Goal: Task Accomplishment & Management: Manage account settings

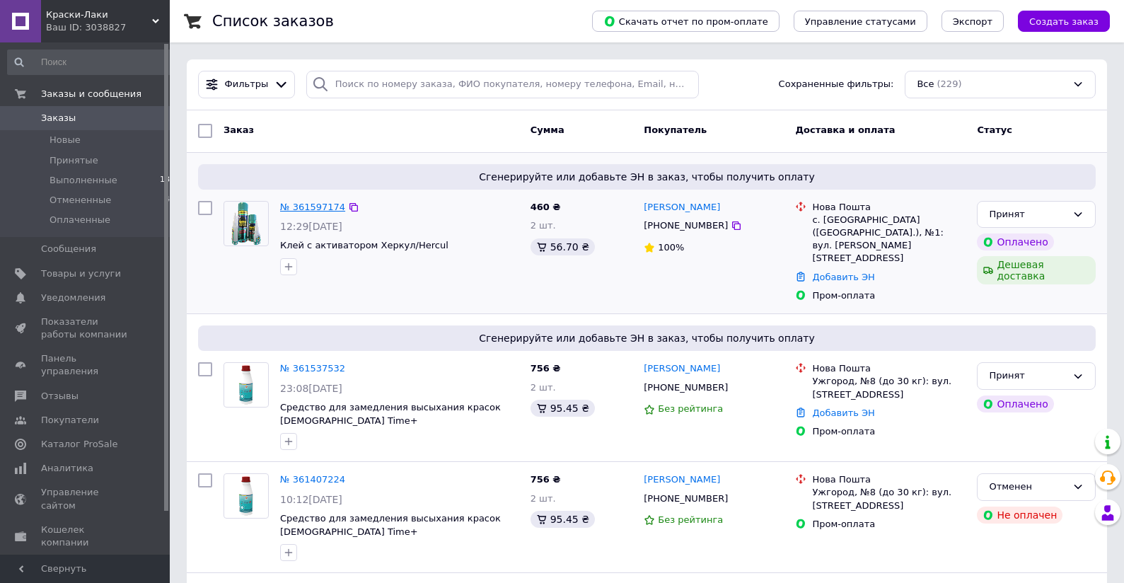
click at [325, 209] on link "№ 361597174" at bounding box center [312, 207] width 65 height 11
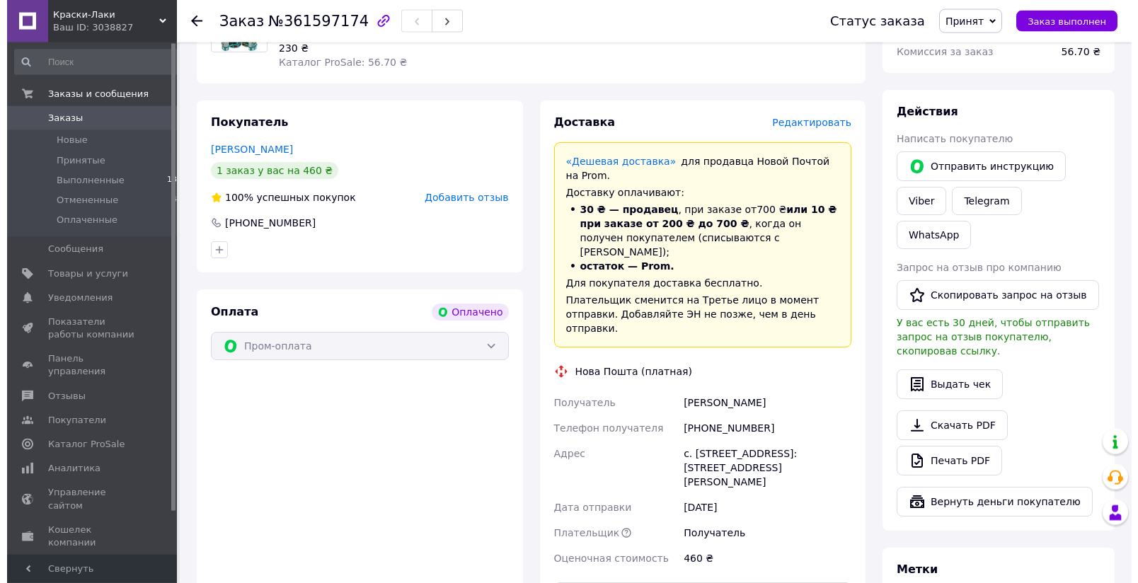
scroll to position [569, 0]
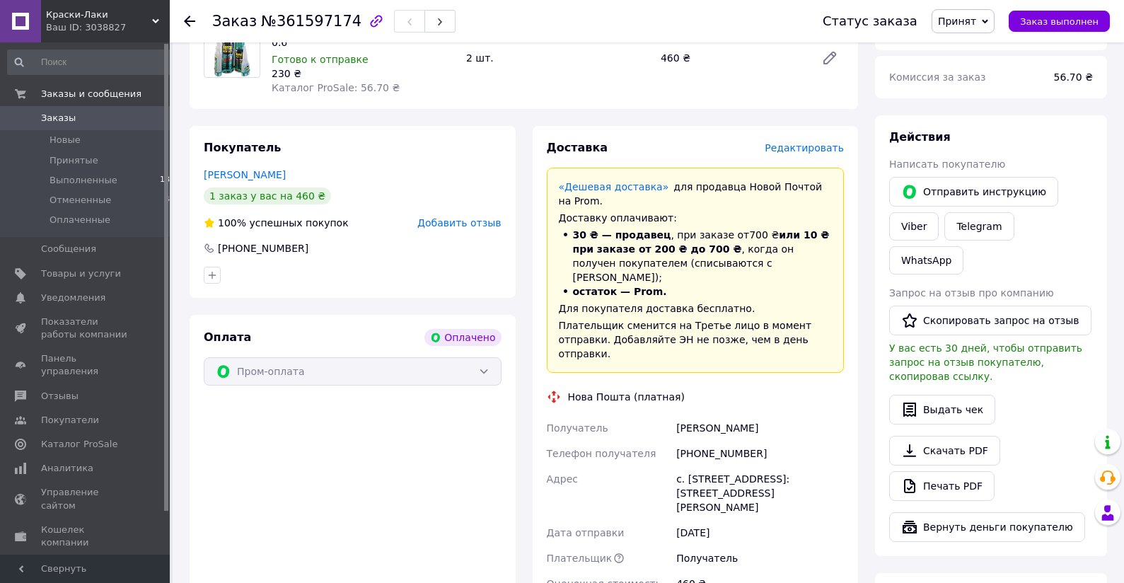
click at [828, 142] on span "Редактировать" at bounding box center [804, 147] width 79 height 11
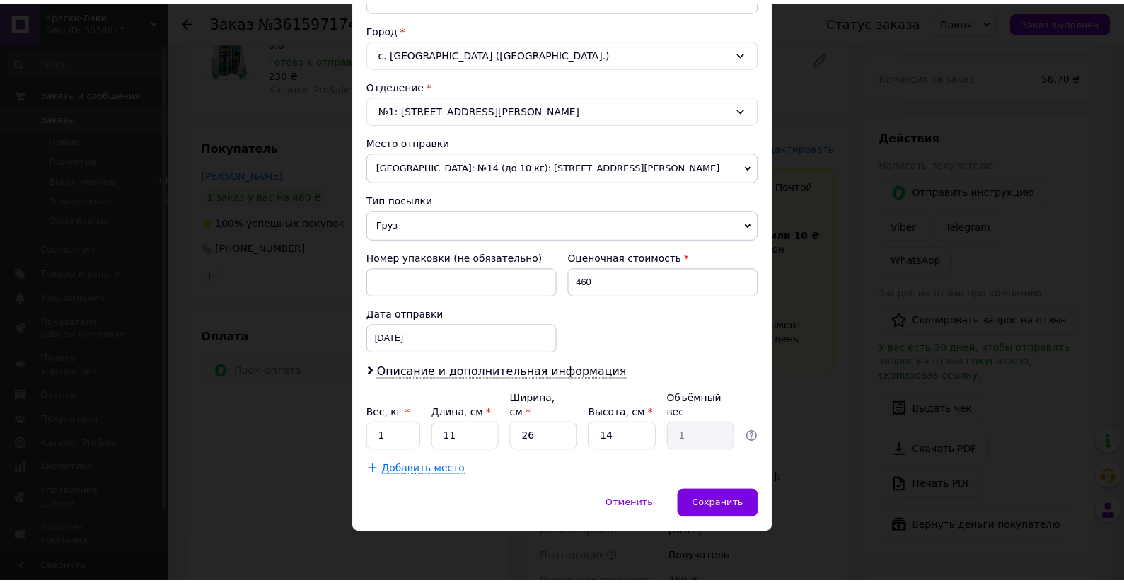
scroll to position [373, 0]
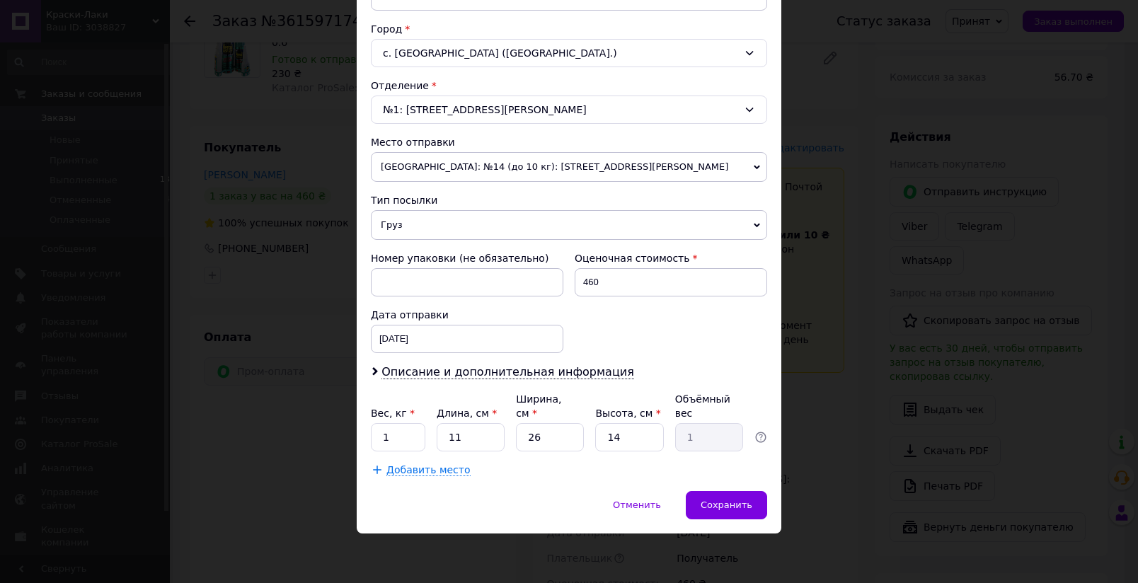
click at [735, 169] on span "[GEOGRAPHIC_DATA]: №14 (до 10 кг): [STREET_ADDRESS][PERSON_NAME]" at bounding box center [569, 167] width 396 height 30
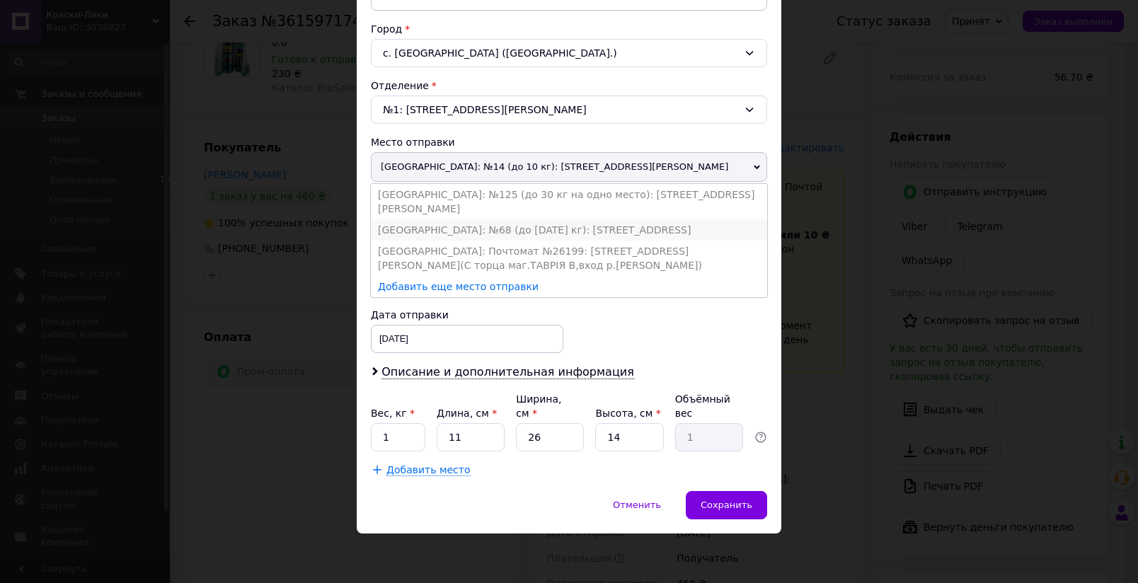
click at [495, 219] on li "[GEOGRAPHIC_DATA]: №68 (до [DATE] кг): [STREET_ADDRESS]" at bounding box center [569, 229] width 396 height 21
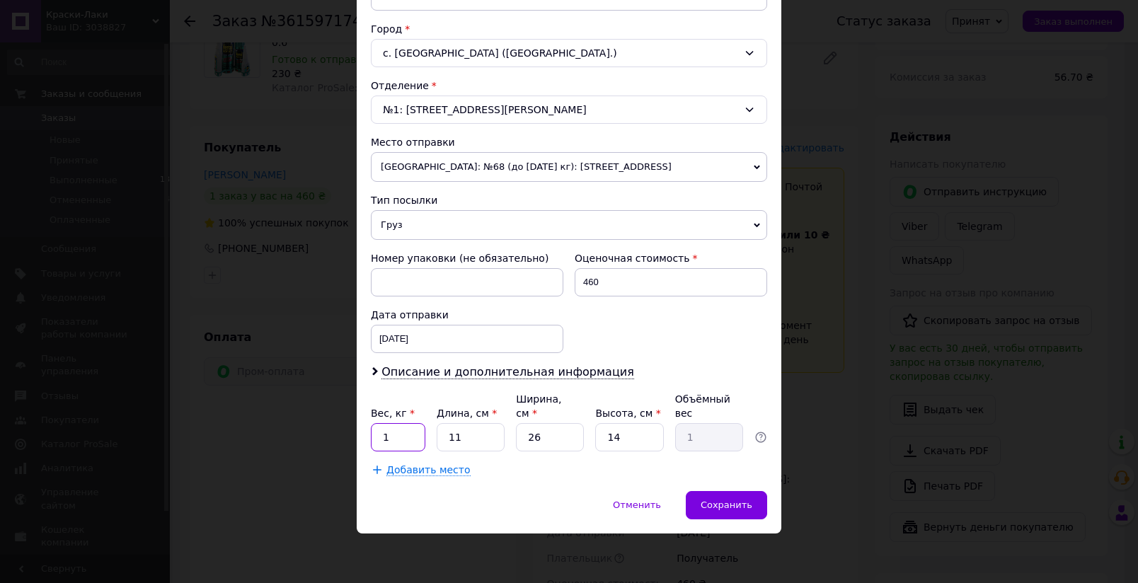
drag, startPoint x: 394, startPoint y: 439, endPoint x: 352, endPoint y: 442, distance: 42.6
click at [371, 442] on input "1" at bounding box center [398, 437] width 54 height 28
drag, startPoint x: 473, startPoint y: 439, endPoint x: 412, endPoint y: 439, distance: 60.8
click at [437, 439] on input "11" at bounding box center [471, 437] width 68 height 28
type input "2"
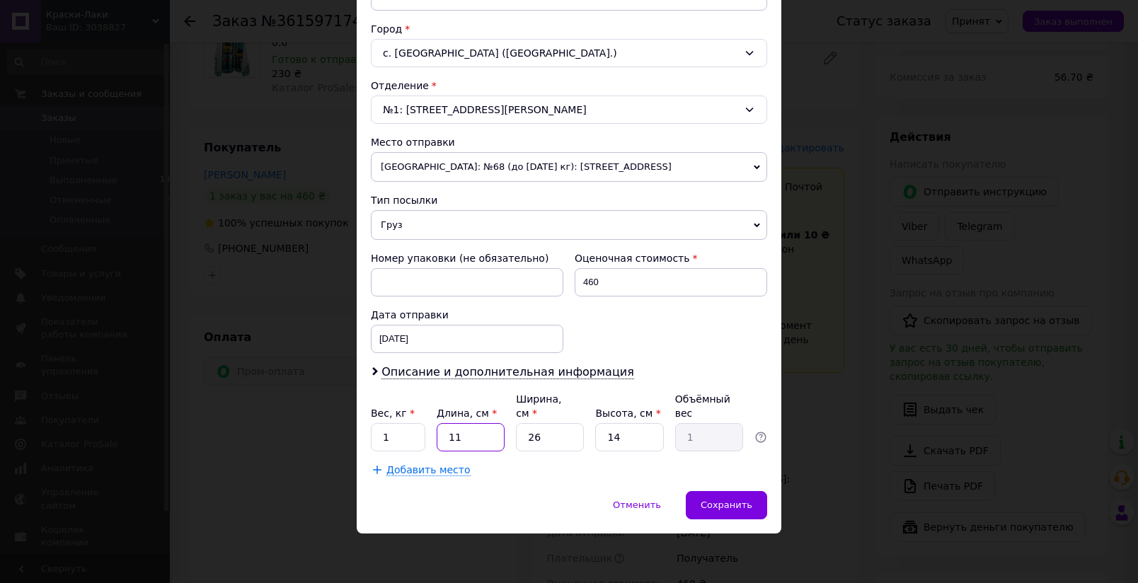
type input "0.18"
type input "20"
type input "1.82"
type input "20"
drag, startPoint x: 561, startPoint y: 435, endPoint x: 500, endPoint y: 441, distance: 61.1
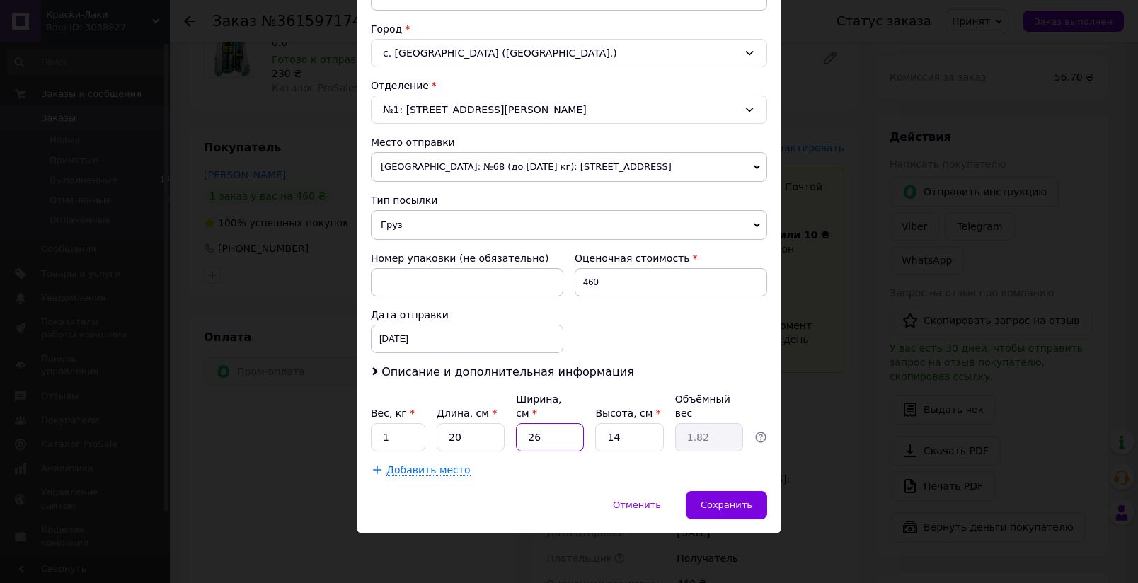
click at [516, 441] on input "26" at bounding box center [550, 437] width 68 height 28
type input "1"
type input "0.1"
type input "10"
type input "0.7"
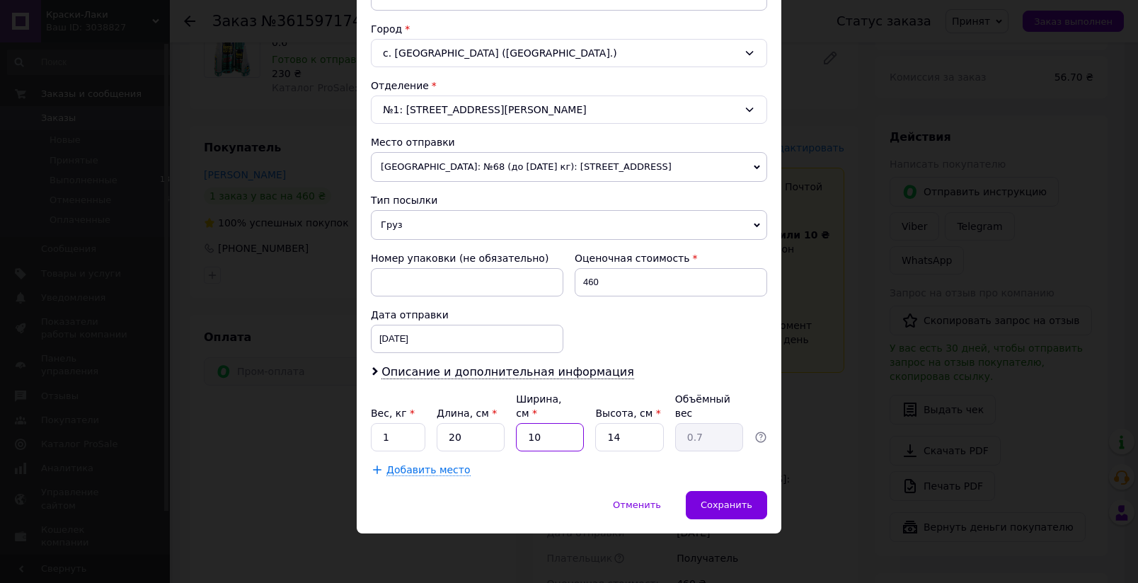
type input "10"
drag, startPoint x: 622, startPoint y: 439, endPoint x: 571, endPoint y: 439, distance: 50.9
click at [595, 439] on input "14" at bounding box center [629, 437] width 68 height 28
type input "2"
type input "0.1"
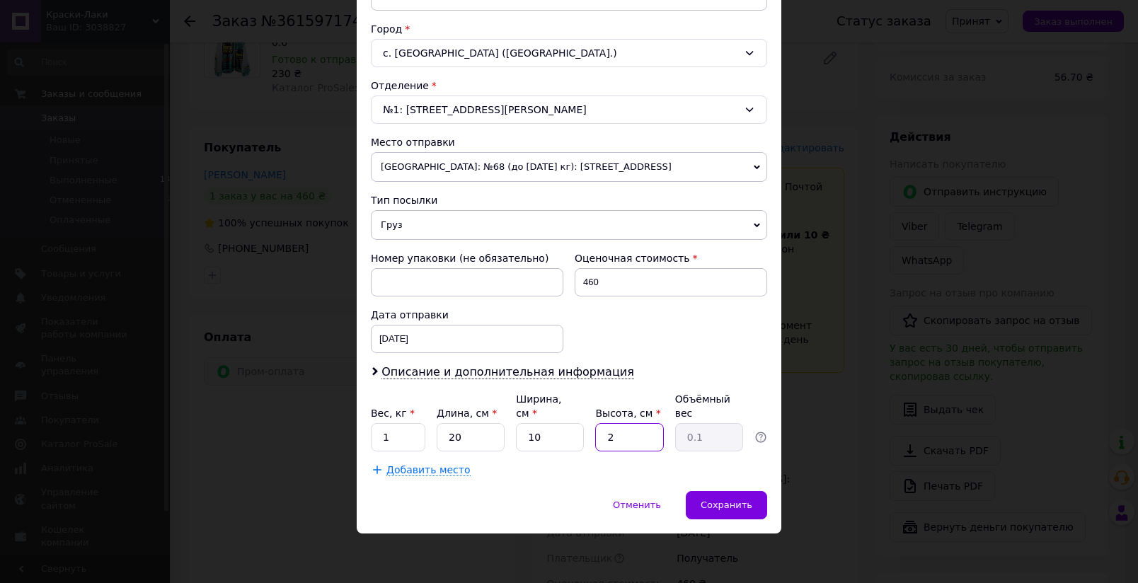
type input "25"
type input "1.25"
type input "25"
drag, startPoint x: 726, startPoint y: 497, endPoint x: 717, endPoint y: 156, distance: 341.1
click at [717, 156] on div "× Редактирование доставки Способ доставки Нова Пошта (платная) Плательщик Получ…" at bounding box center [569, 106] width 424 height 855
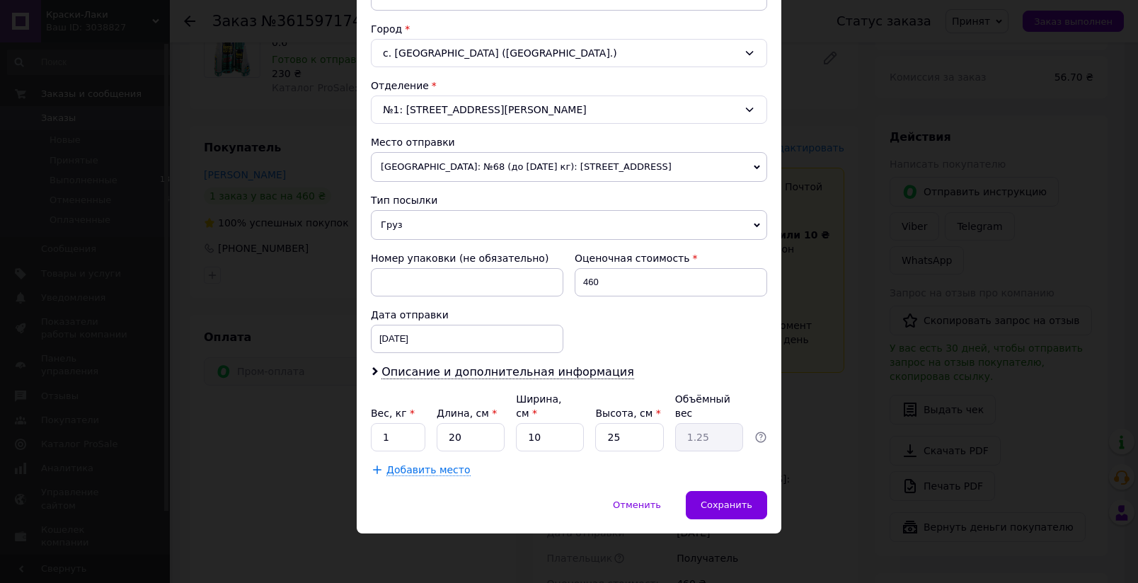
click at [753, 169] on span "[GEOGRAPHIC_DATA]: №68 (до [DATE] кг): [STREET_ADDRESS]" at bounding box center [569, 167] width 396 height 30
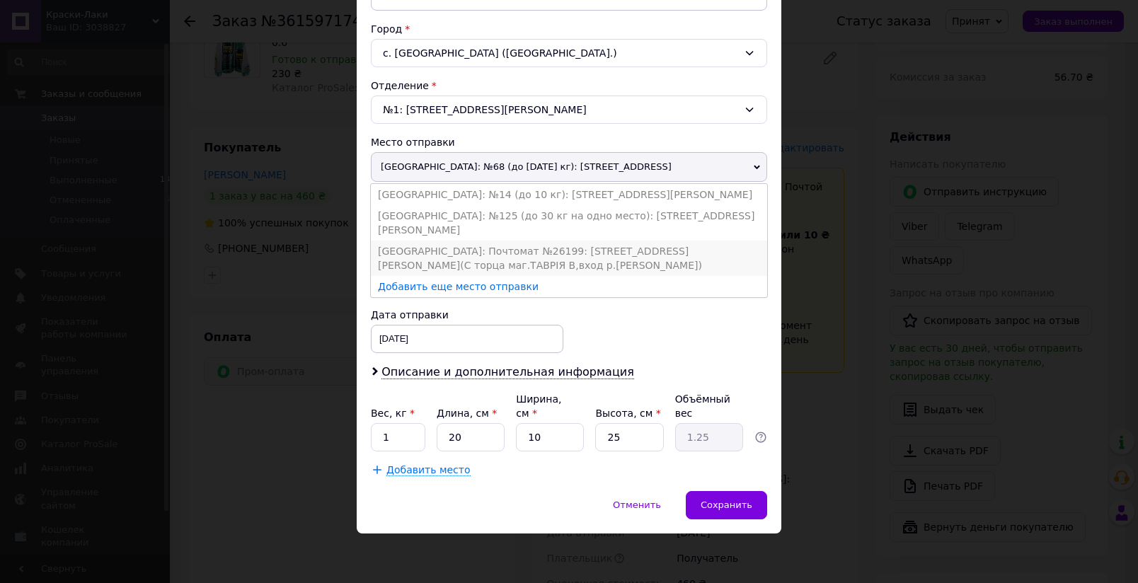
click at [594, 241] on li "[GEOGRAPHIC_DATA]: Почтомат №26199: [STREET_ADDRESS][PERSON_NAME](С торца маг.Т…" at bounding box center [569, 258] width 396 height 35
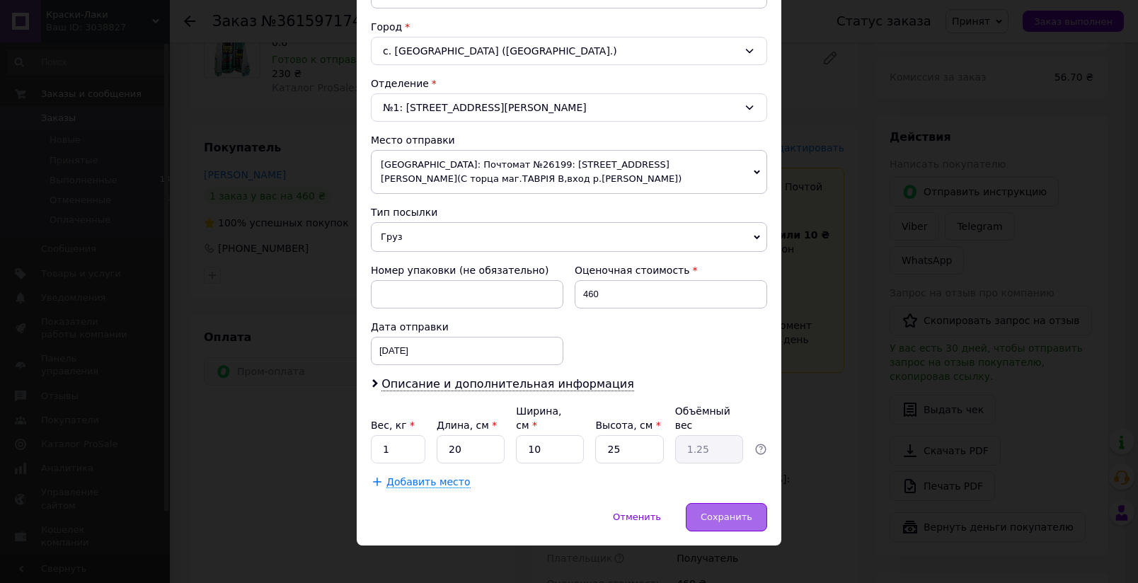
click at [729, 517] on span "Сохранить" at bounding box center [726, 517] width 52 height 11
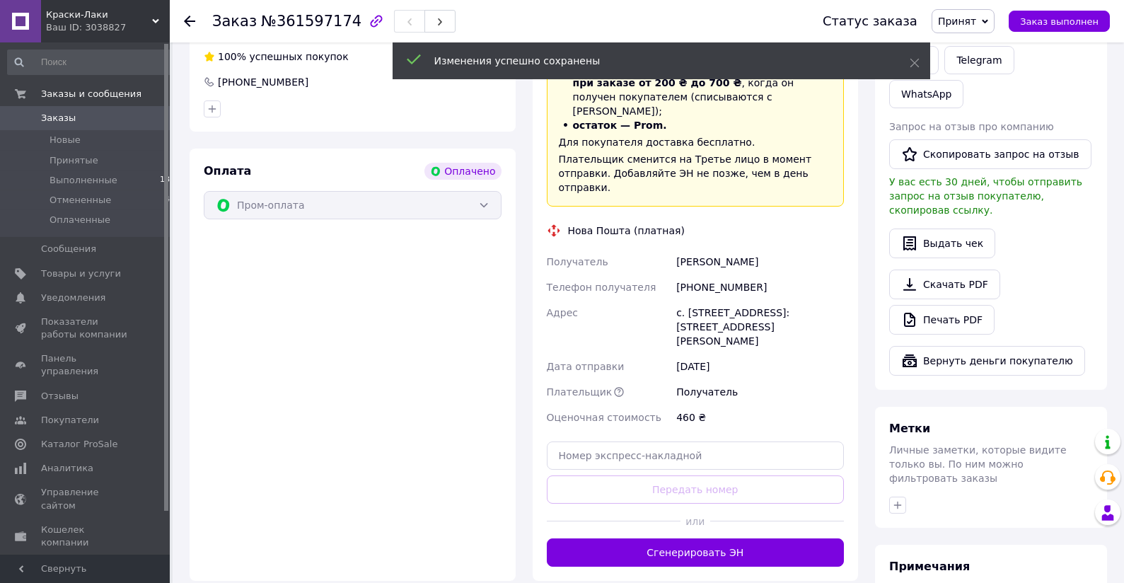
scroll to position [758, 0]
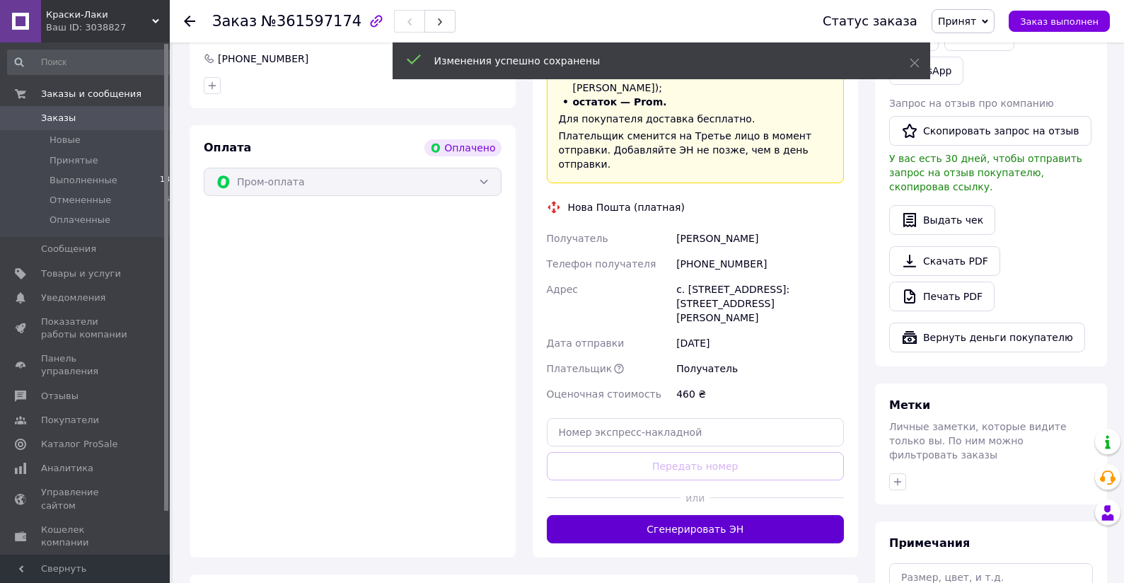
click at [703, 515] on button "Сгенерировать ЭН" at bounding box center [696, 529] width 298 height 28
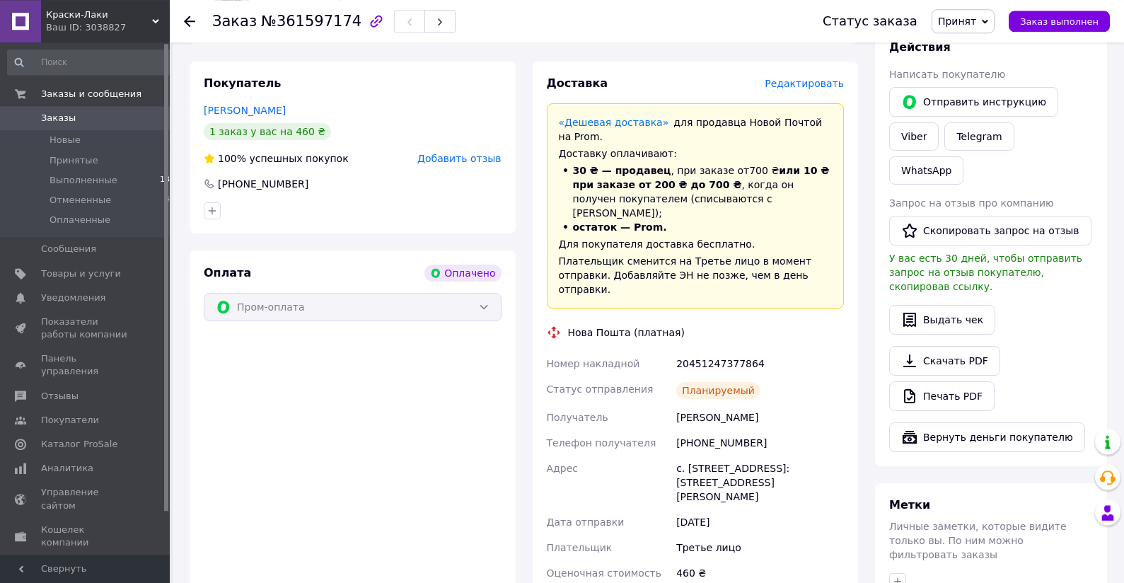
scroll to position [455, 0]
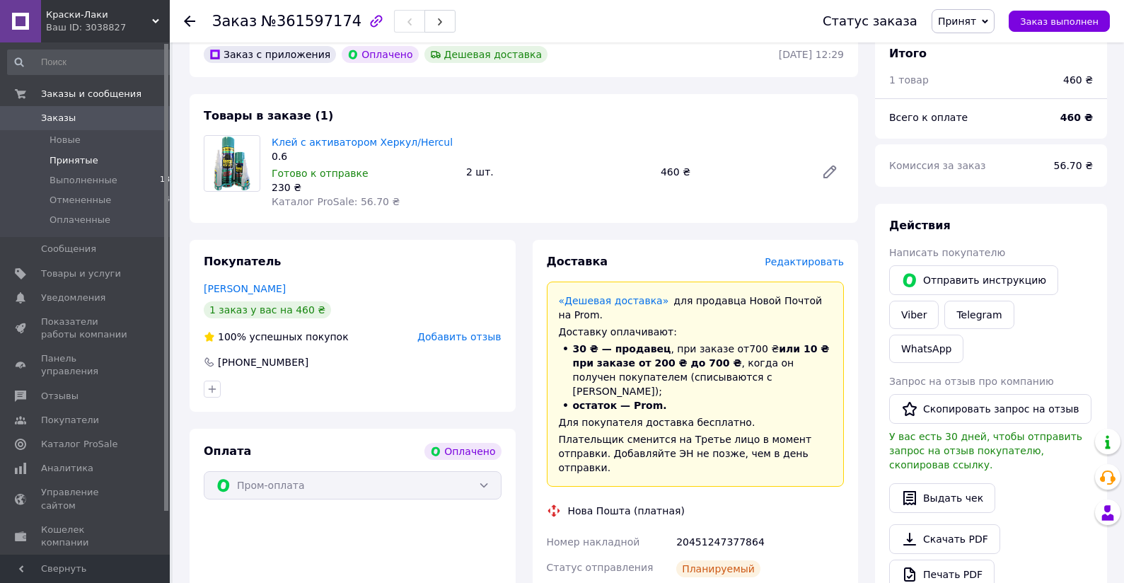
click at [87, 166] on span "Принятые" at bounding box center [74, 160] width 49 height 13
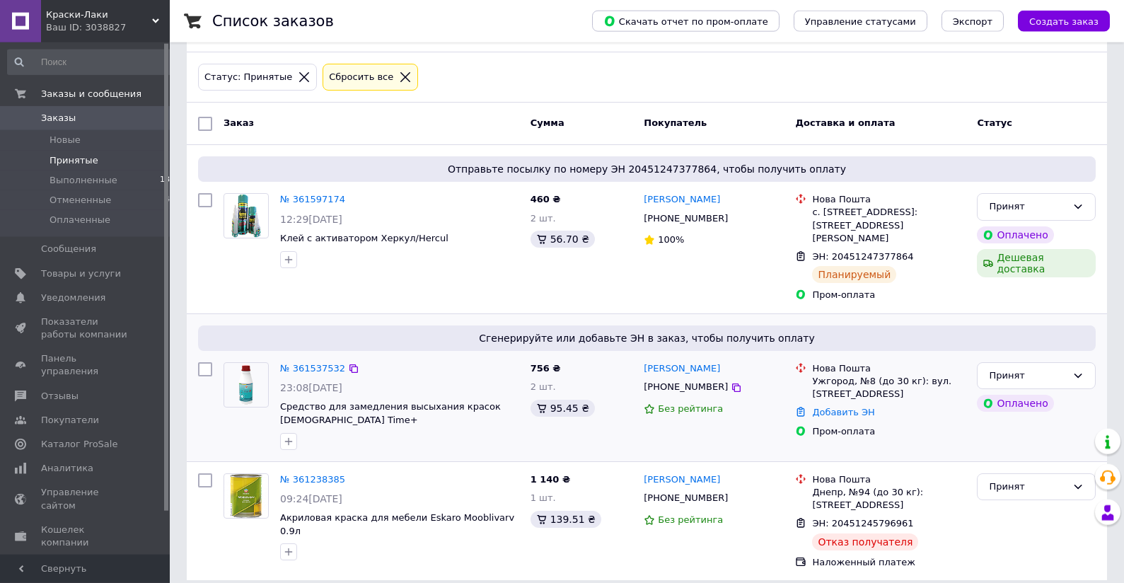
scroll to position [59, 0]
click at [306, 362] on link "№ 361537532" at bounding box center [312, 367] width 65 height 11
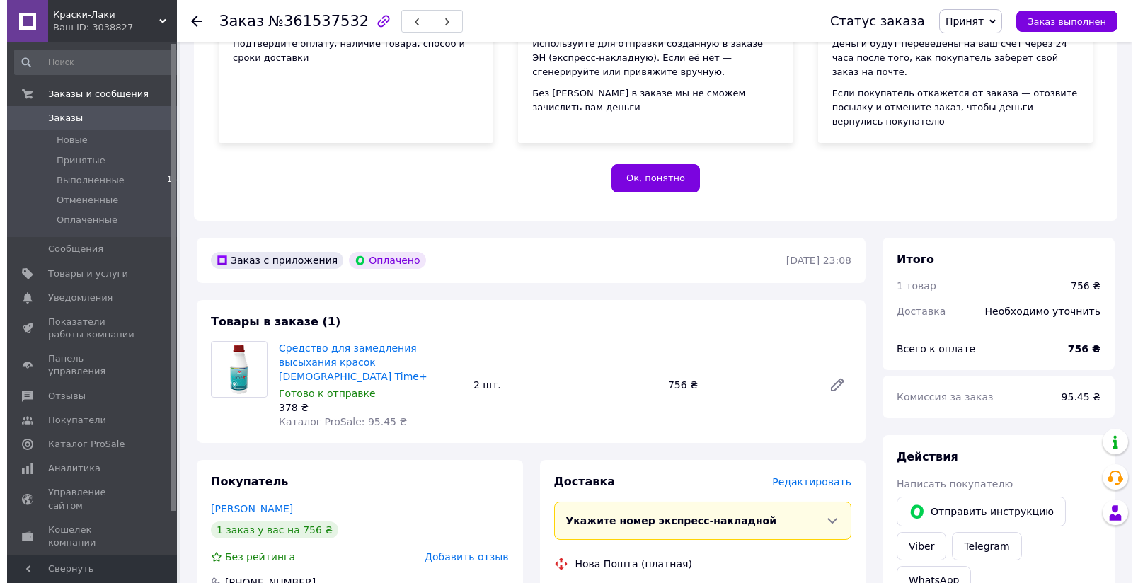
scroll to position [325, 0]
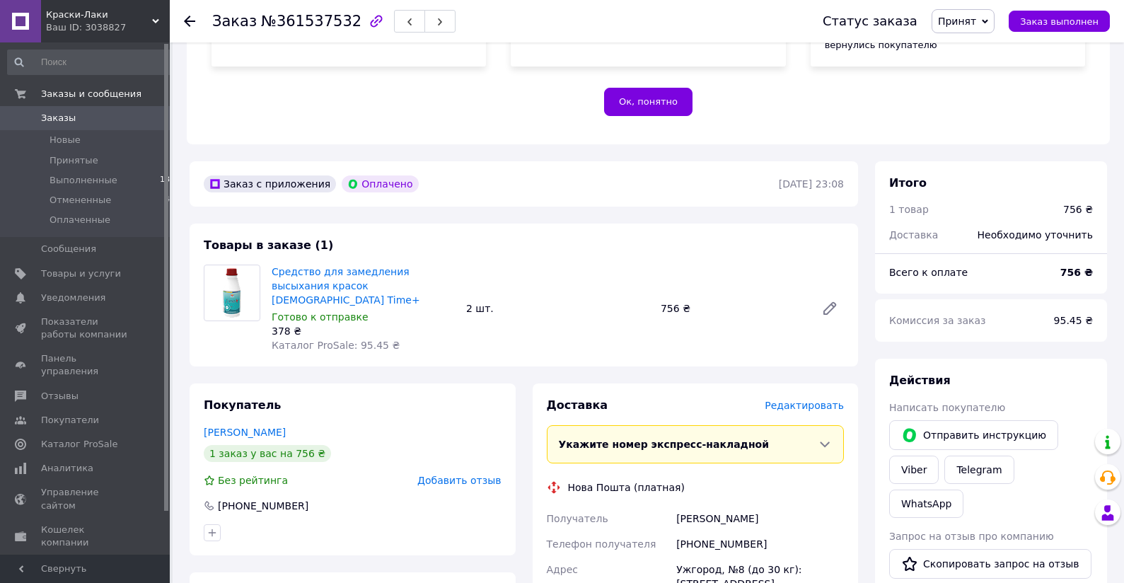
click at [830, 400] on span "Редактировать" at bounding box center [804, 405] width 79 height 11
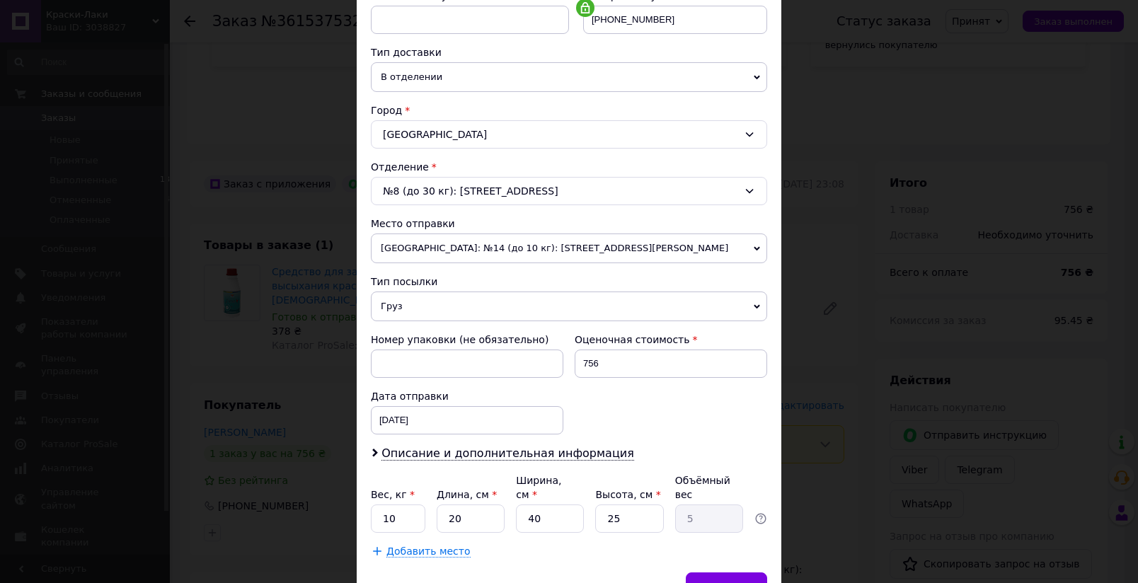
scroll to position [323, 0]
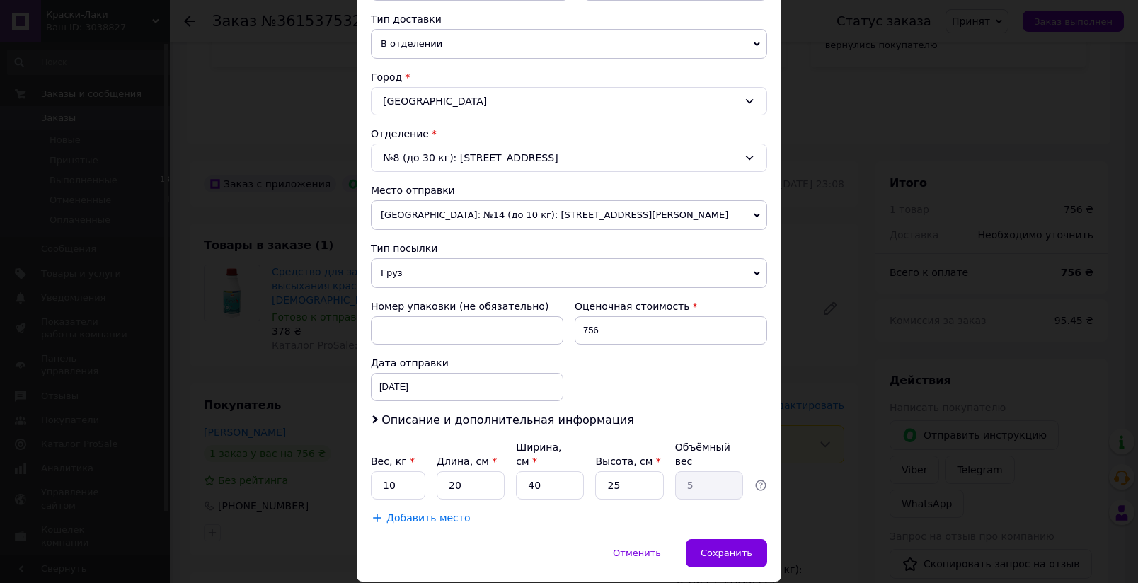
click at [735, 219] on span "[GEOGRAPHIC_DATA]: №14 (до 10 кг): [STREET_ADDRESS][PERSON_NAME]" at bounding box center [569, 215] width 396 height 30
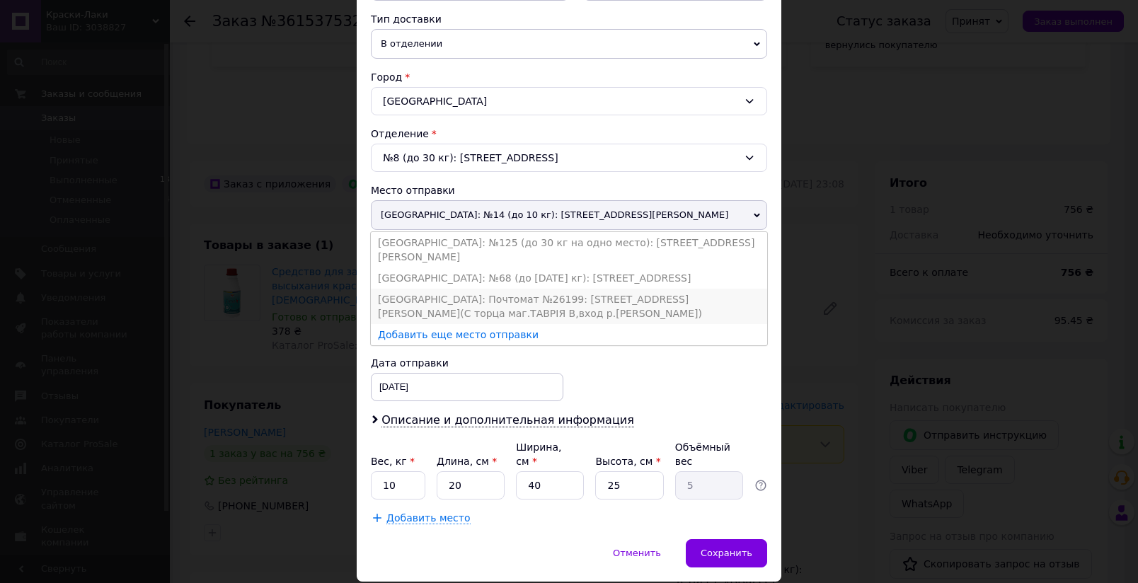
click at [452, 298] on li "[GEOGRAPHIC_DATA]: Почтомат №26199: [STREET_ADDRESS][PERSON_NAME](С торца маг.Т…" at bounding box center [569, 306] width 396 height 35
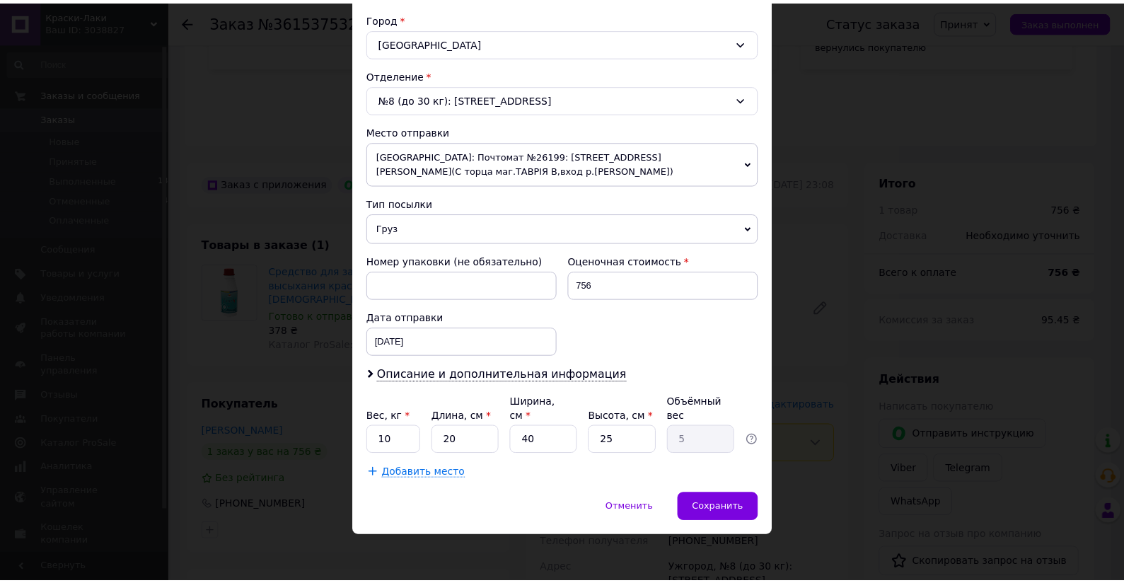
scroll to position [387, 0]
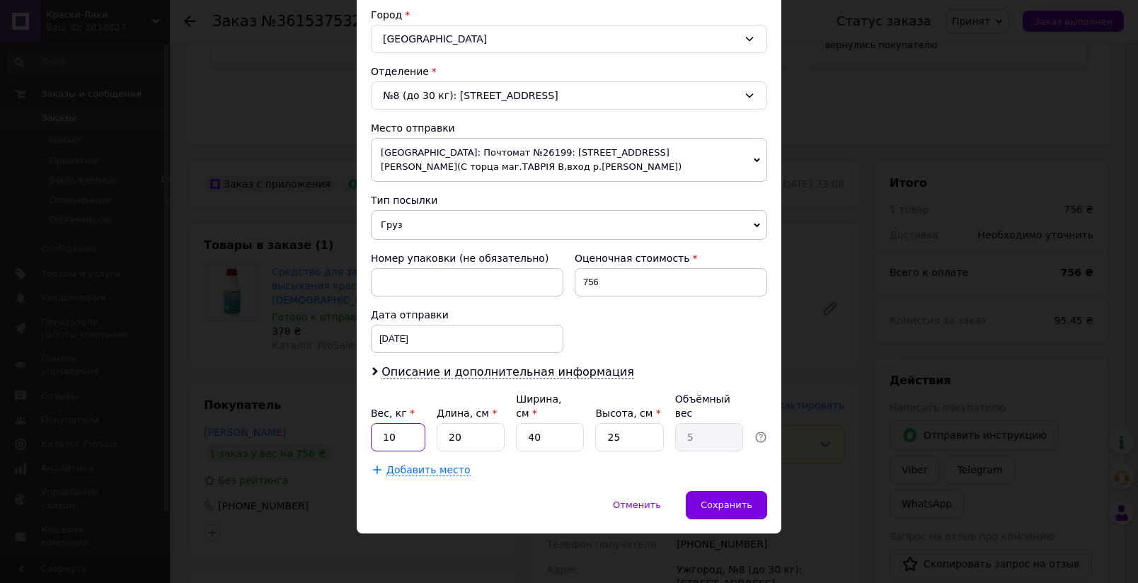
drag, startPoint x: 407, startPoint y: 434, endPoint x: 363, endPoint y: 434, distance: 43.9
click at [371, 434] on input "10" at bounding box center [398, 437] width 54 height 28
type input "1"
drag, startPoint x: 462, startPoint y: 439, endPoint x: 434, endPoint y: 439, distance: 27.6
click at [437, 439] on input "20" at bounding box center [471, 437] width 68 height 28
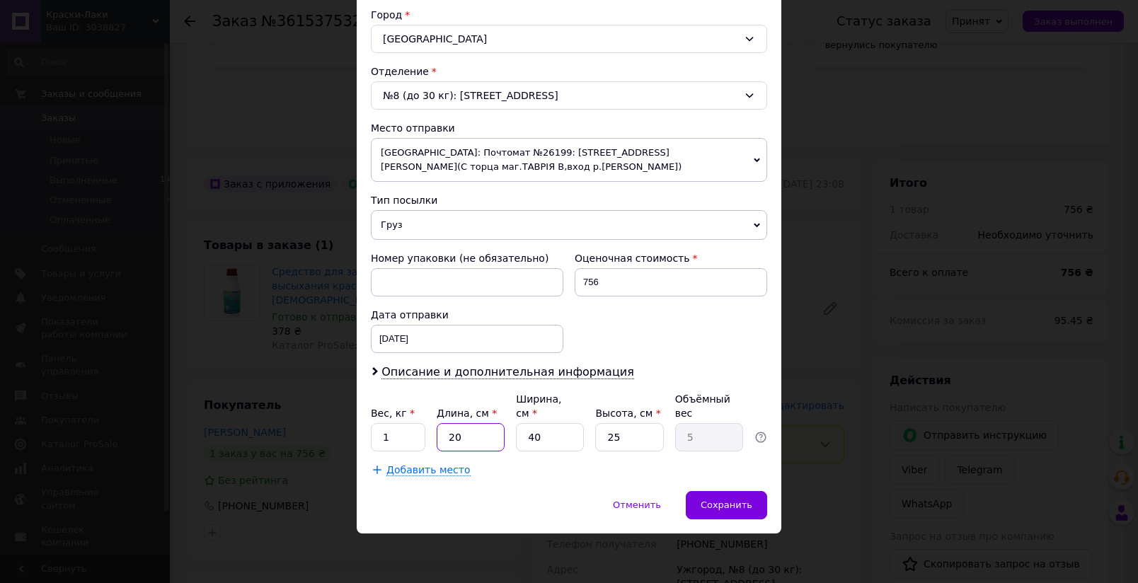
type input "1"
type input "0.25"
type input "15"
type input "3.75"
type input "15"
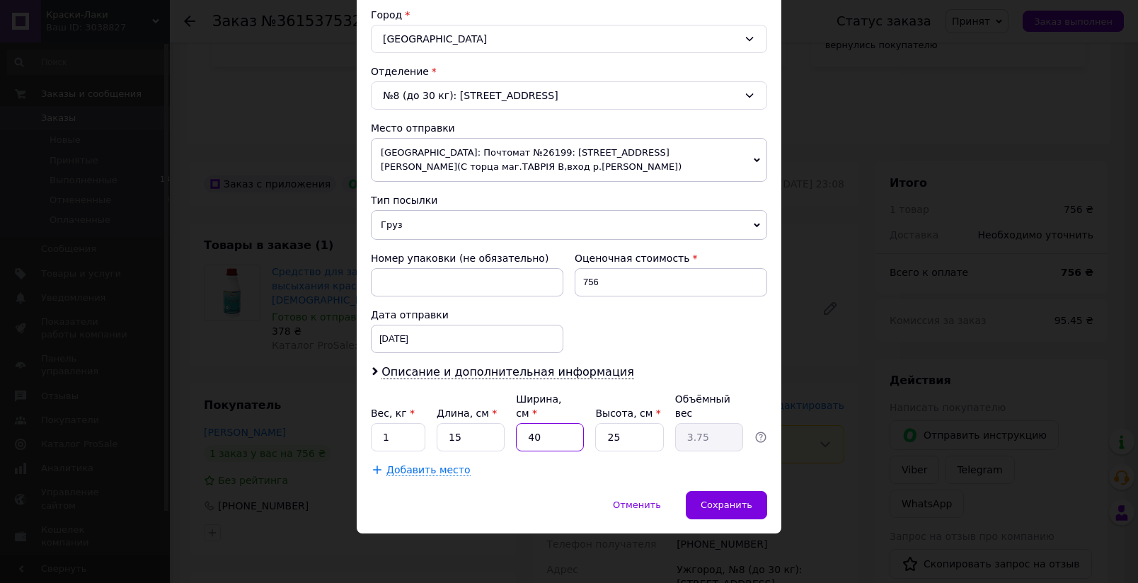
drag, startPoint x: 551, startPoint y: 445, endPoint x: 495, endPoint y: 451, distance: 56.3
click at [516, 451] on input "40" at bounding box center [550, 437] width 68 height 28
type input "2"
type input "0.19"
type input "20"
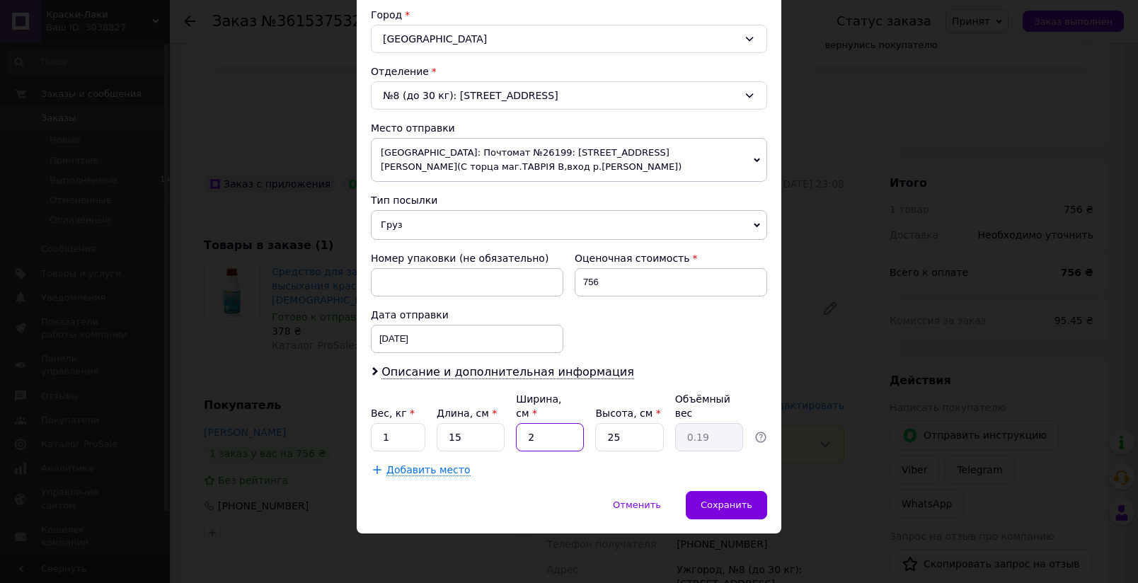
type input "1.88"
type input "2"
type input "0.19"
type input "5"
type input "0.47"
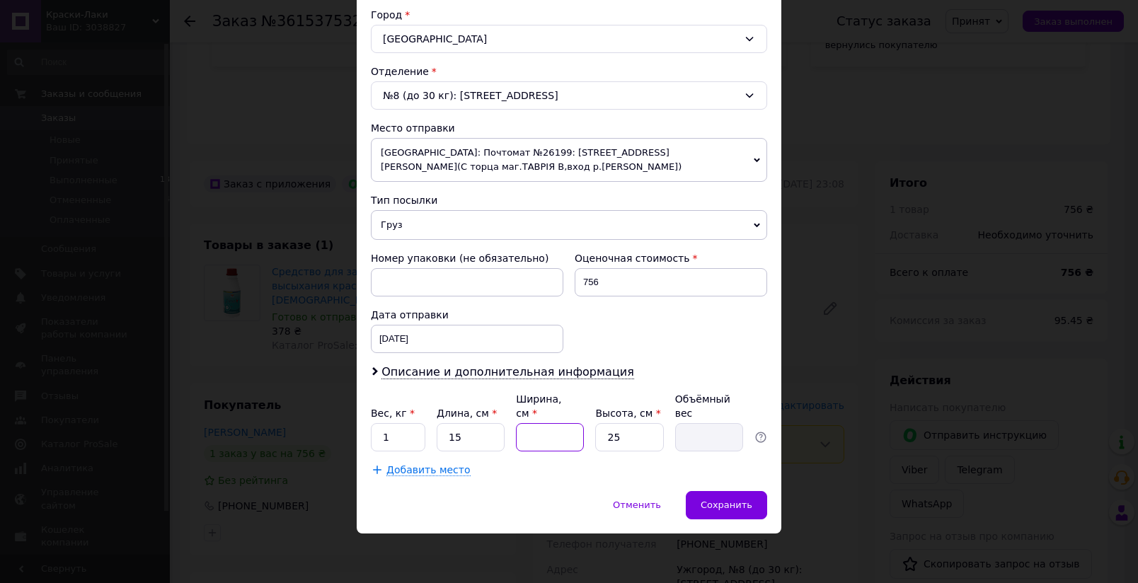
type input "7"
type input "0.66"
type input "7"
drag, startPoint x: 639, startPoint y: 426, endPoint x: 637, endPoint y: 437, distance: 11.5
click at [637, 429] on input "25" at bounding box center [629, 437] width 68 height 28
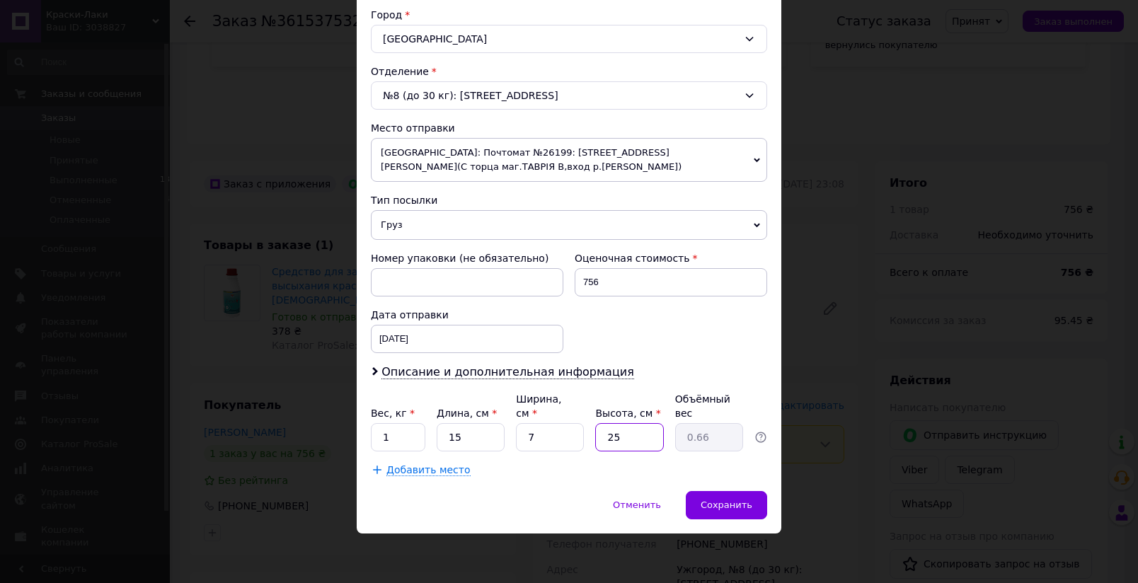
drag, startPoint x: 622, startPoint y: 440, endPoint x: 535, endPoint y: 441, distance: 87.0
click at [595, 441] on input "25" at bounding box center [629, 437] width 68 height 28
type input "2"
type input "0.1"
type input "20"
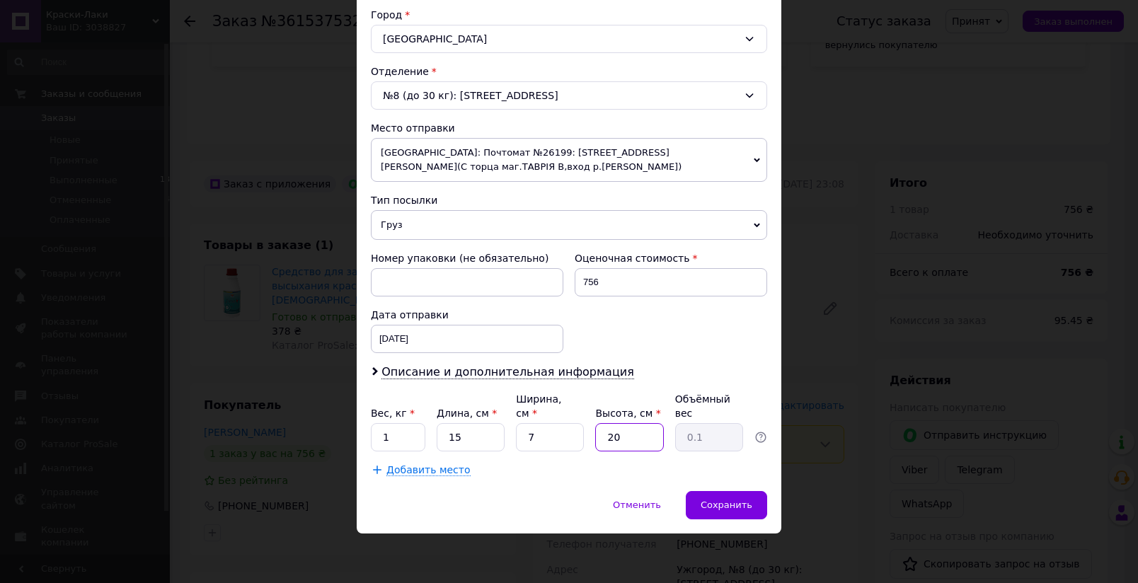
type input "0.53"
type input "20"
click at [705, 502] on span "Сохранить" at bounding box center [726, 504] width 52 height 11
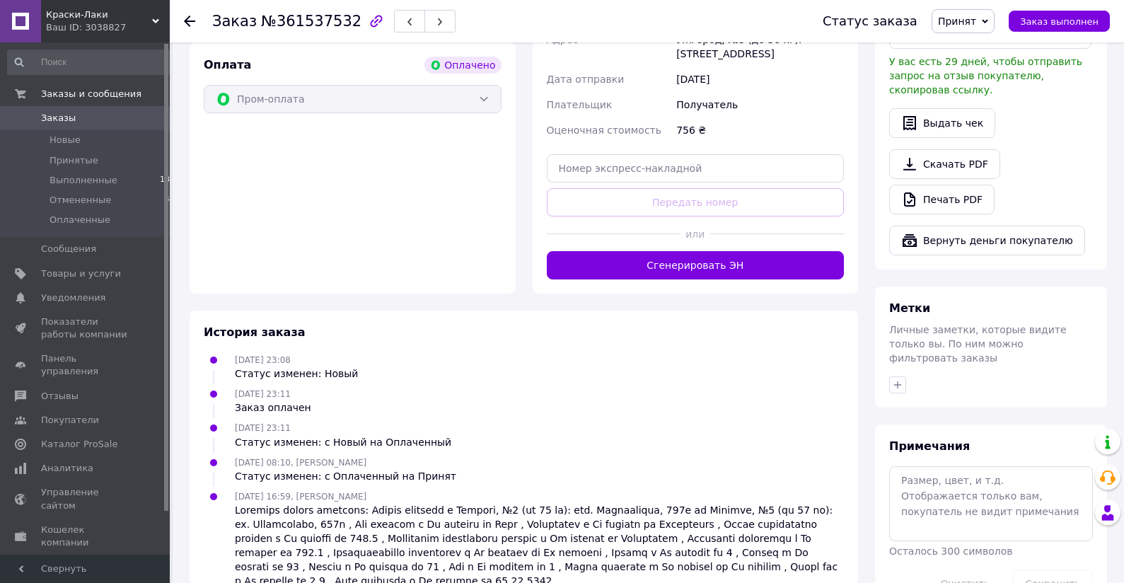
scroll to position [856, 0]
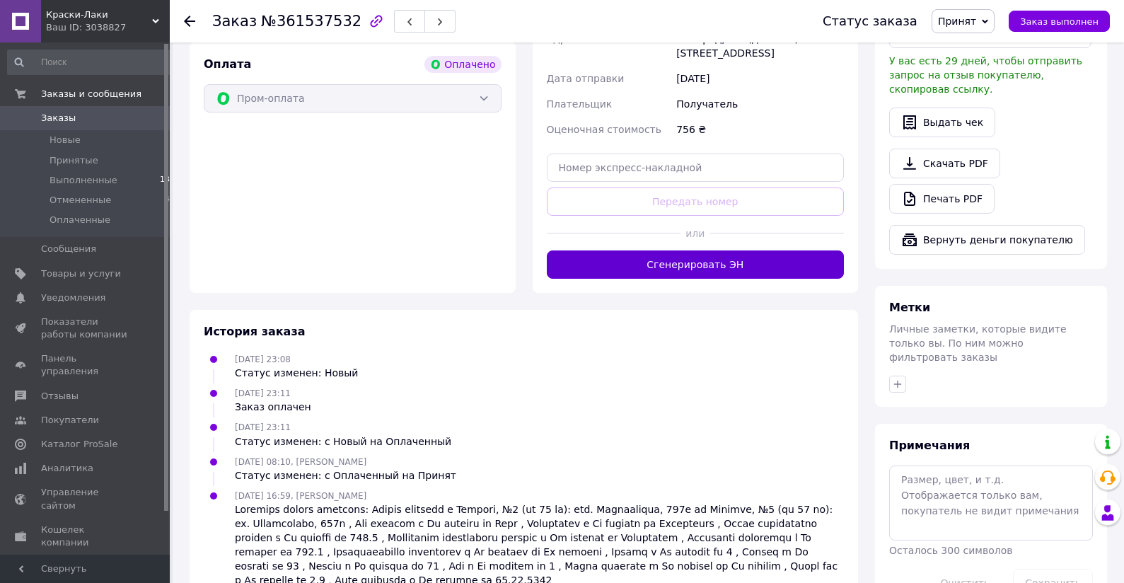
click at [714, 250] on button "Сгенерировать ЭН" at bounding box center [696, 264] width 298 height 28
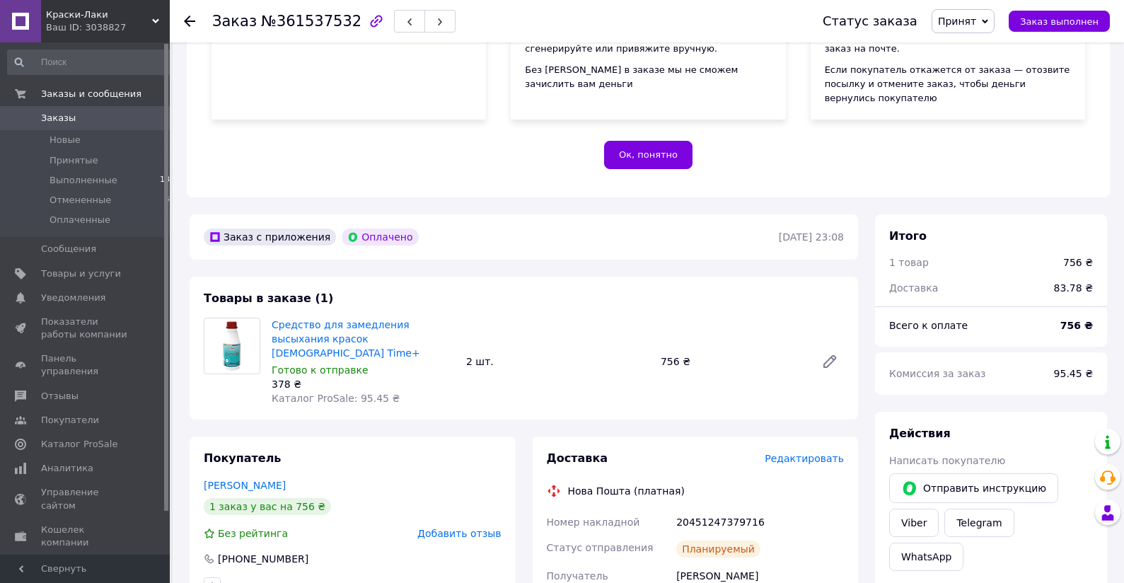
scroll to position [197, 0]
